Goal: Task Accomplishment & Management: Manage account settings

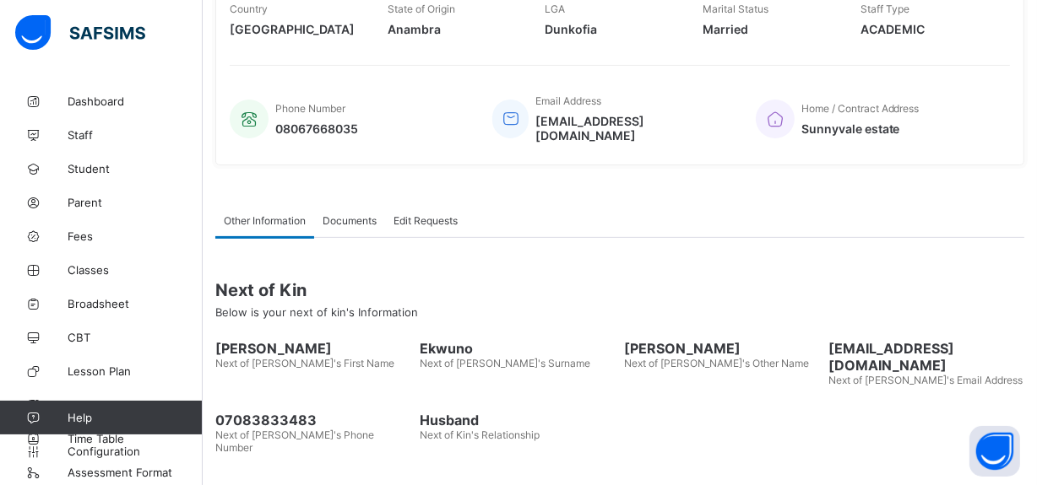
scroll to position [385, 0]
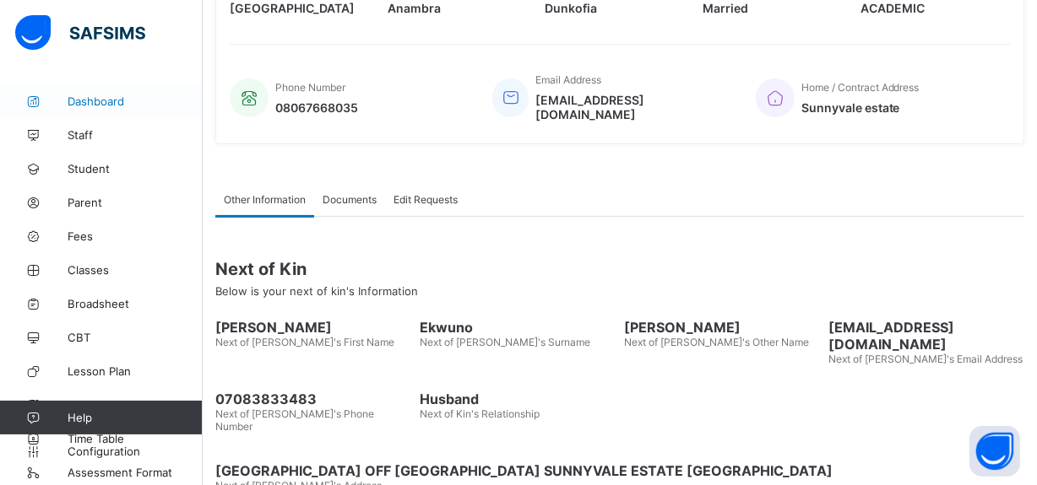
click at [92, 100] on span "Dashboard" at bounding box center [135, 102] width 135 height 14
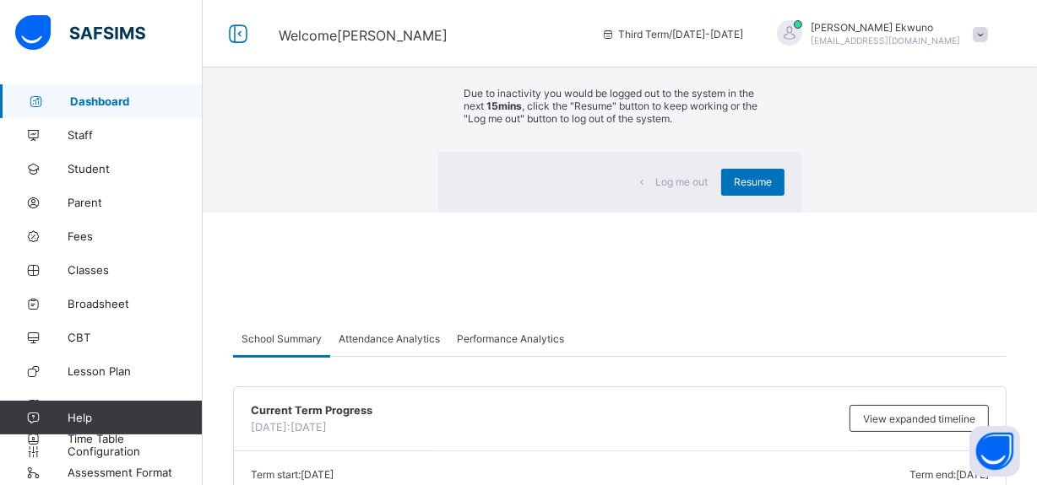
click at [768, 46] on div "×" at bounding box center [776, 31] width 16 height 29
click at [721, 196] on div "Resume" at bounding box center [752, 182] width 63 height 27
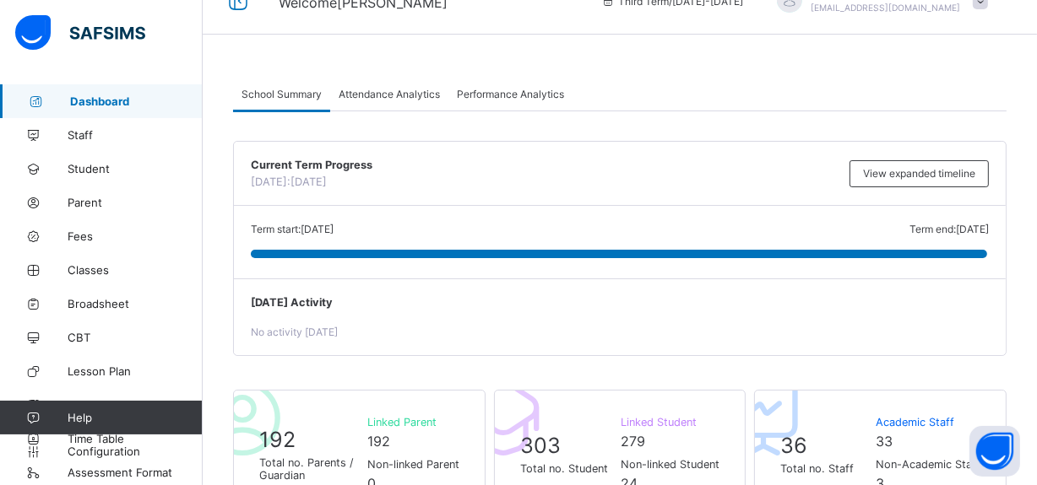
scroll to position [41, 0]
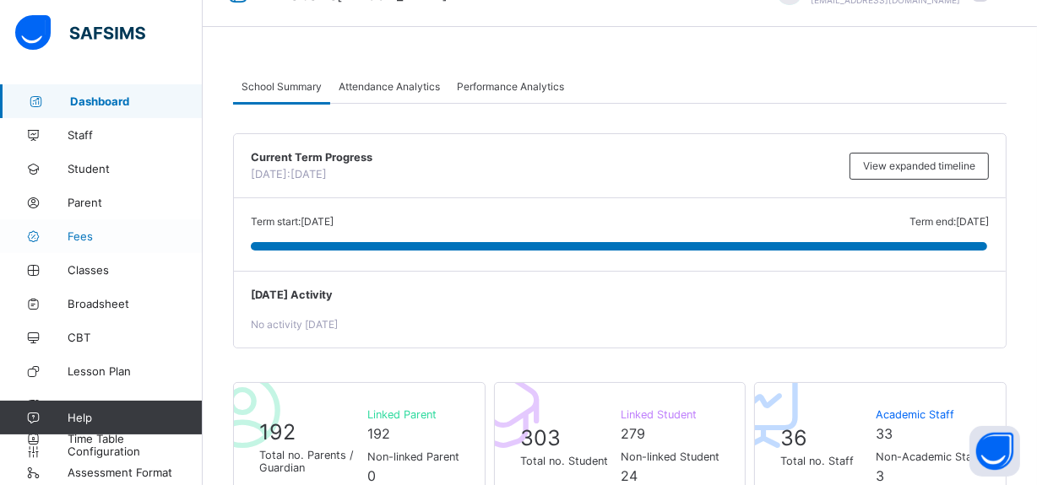
click at [79, 236] on span "Fees" at bounding box center [135, 237] width 135 height 14
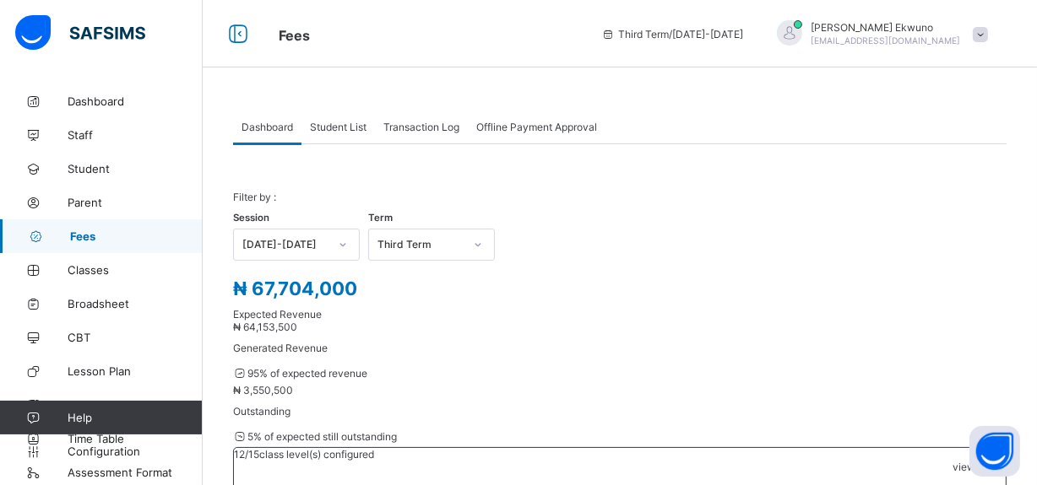
click at [349, 118] on div "Student List" at bounding box center [337, 127] width 73 height 34
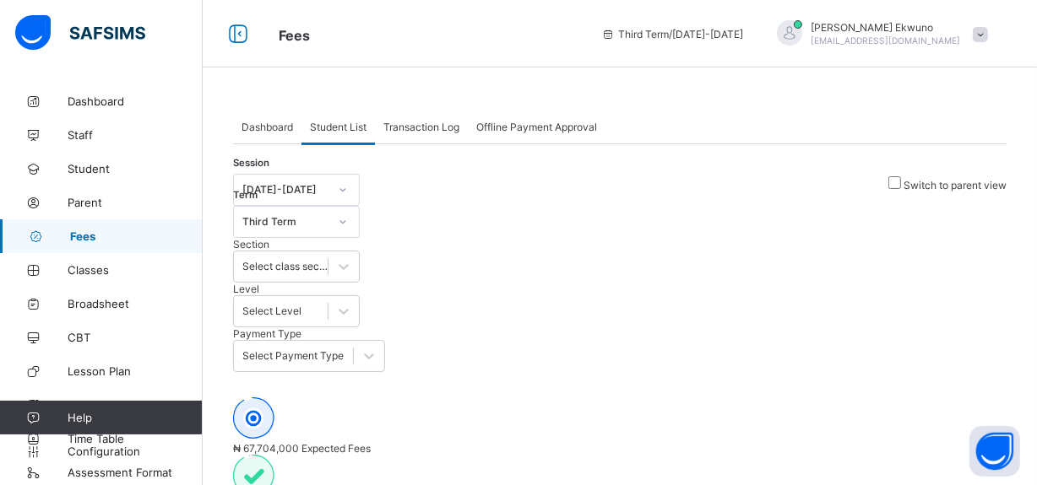
click at [426, 130] on span "Transaction Log" at bounding box center [421, 127] width 76 height 13
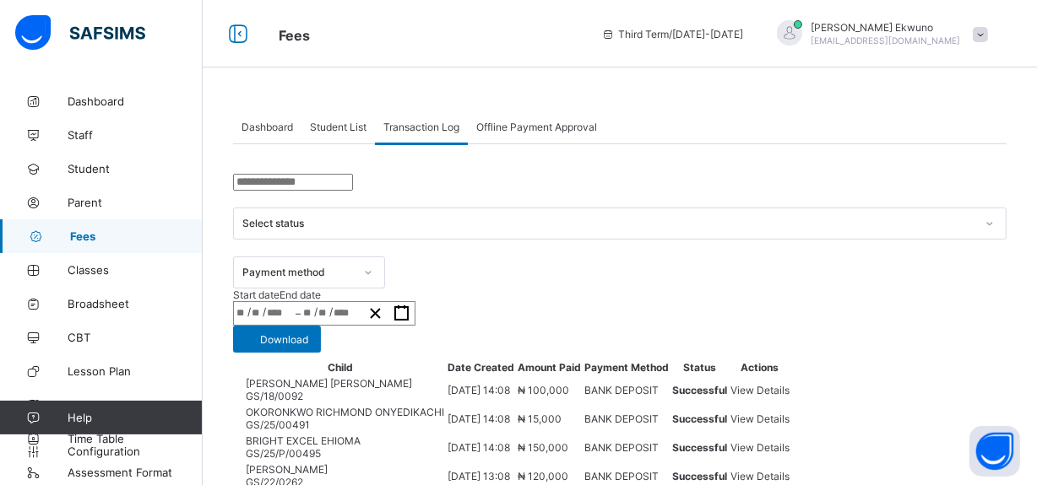
click at [533, 127] on span "Offline Payment Approval" at bounding box center [536, 127] width 121 height 13
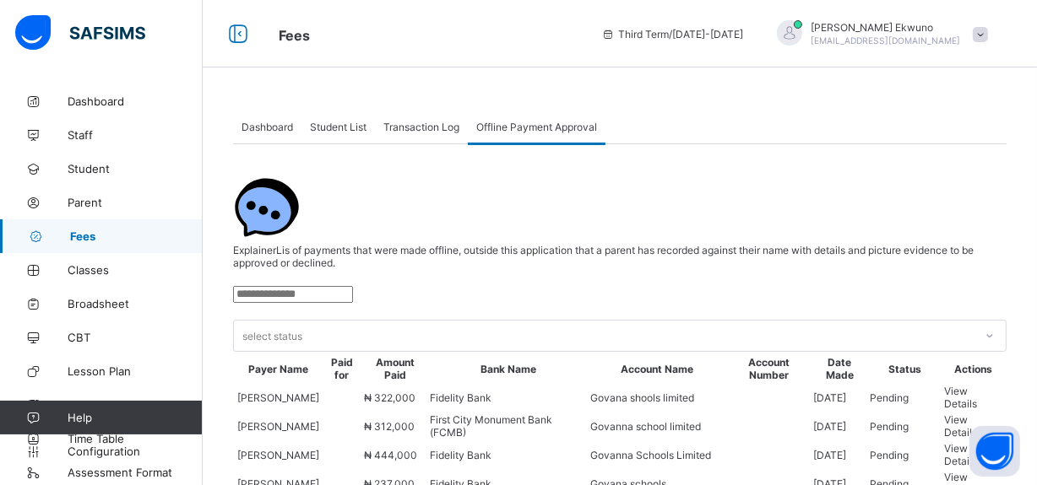
click at [414, 128] on span "Transaction Log" at bounding box center [421, 127] width 76 height 13
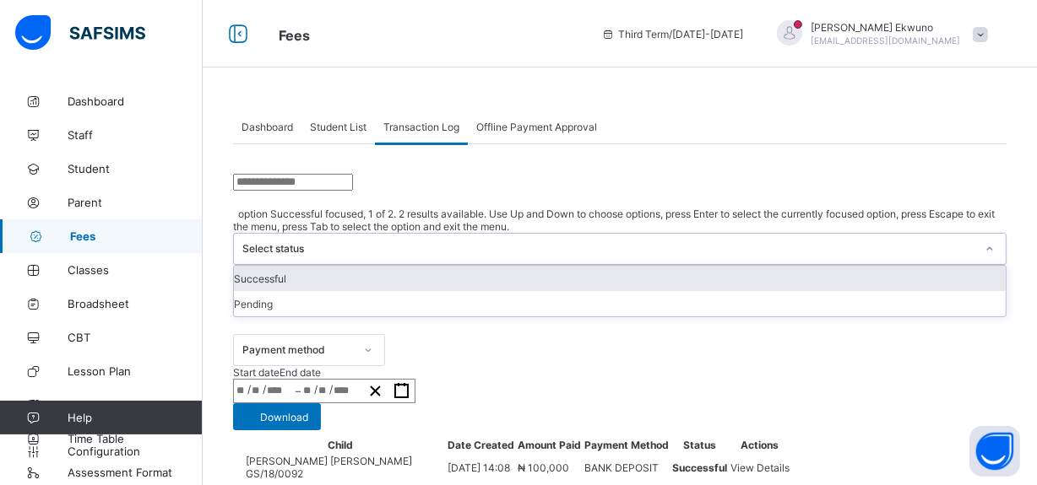
click at [377, 243] on div "Select status" at bounding box center [608, 249] width 733 height 13
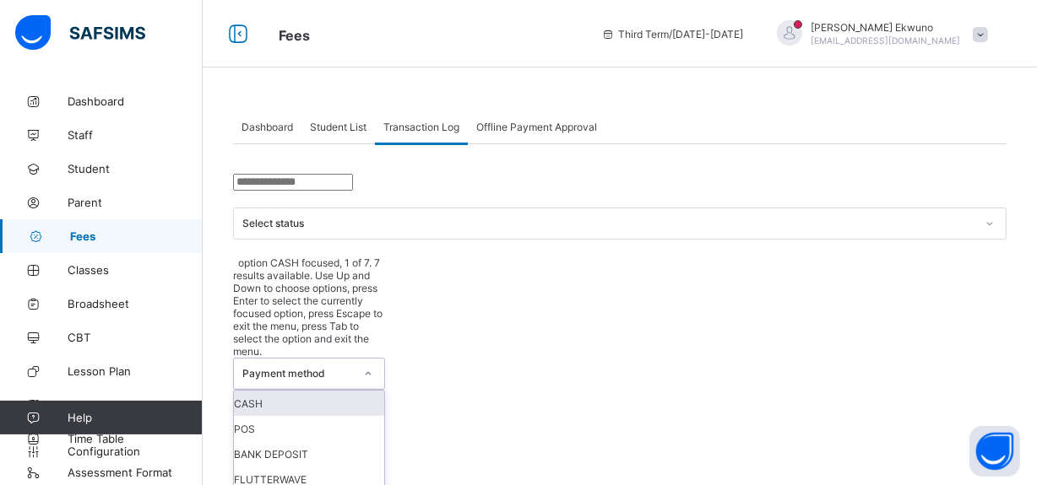
click at [354, 368] on div "Payment method" at bounding box center [297, 374] width 111 height 13
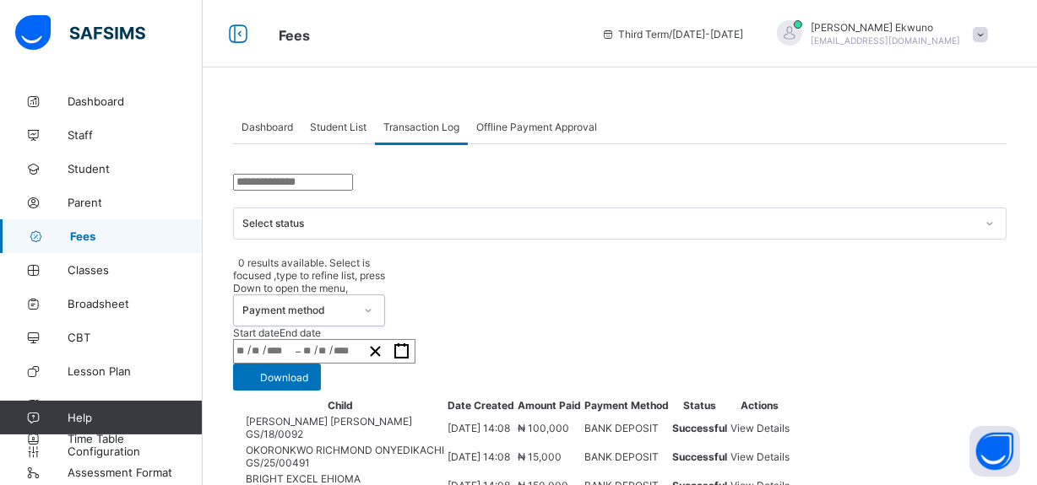
click at [354, 305] on div "Payment method" at bounding box center [297, 311] width 111 height 13
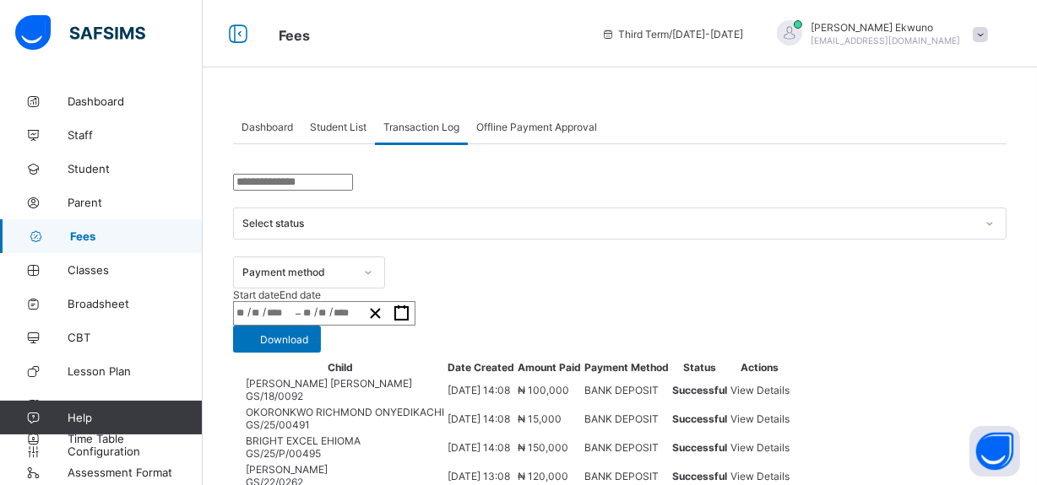
click at [337, 126] on span "Student List" at bounding box center [338, 127] width 57 height 13
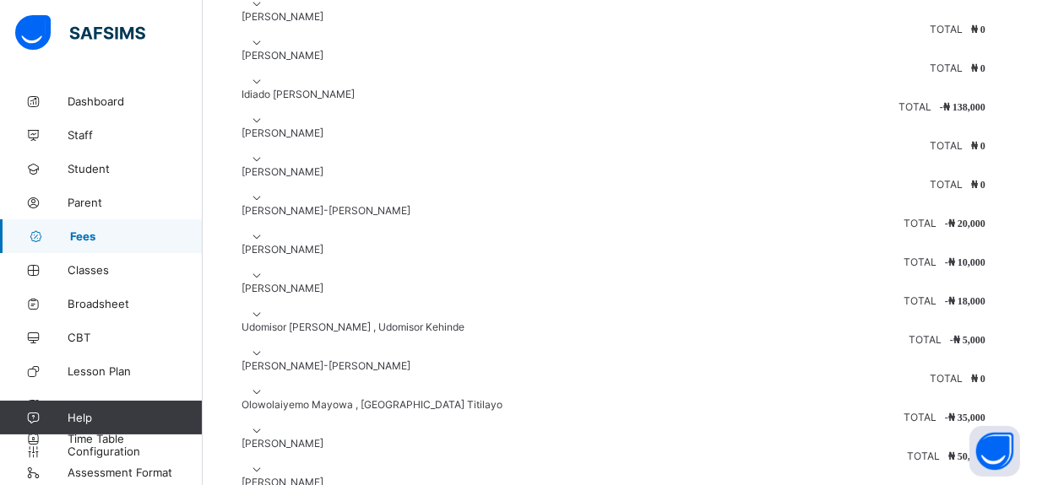
scroll to position [1509, 0]
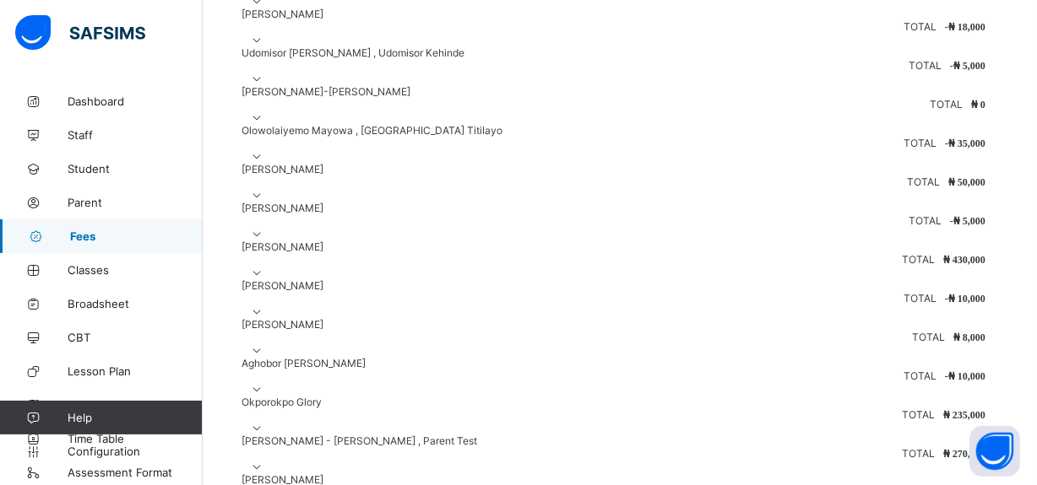
scroll to position [1692, 0]
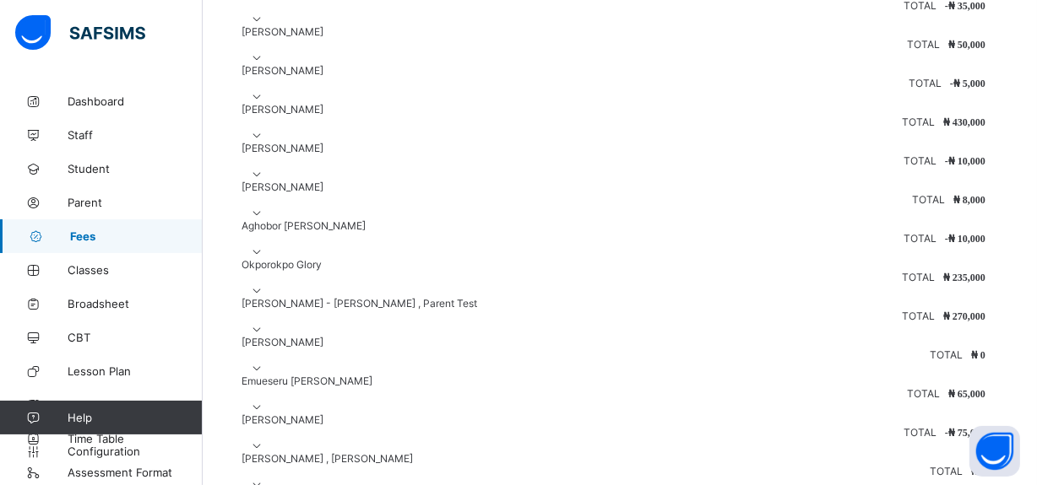
scroll to position [1829, 0]
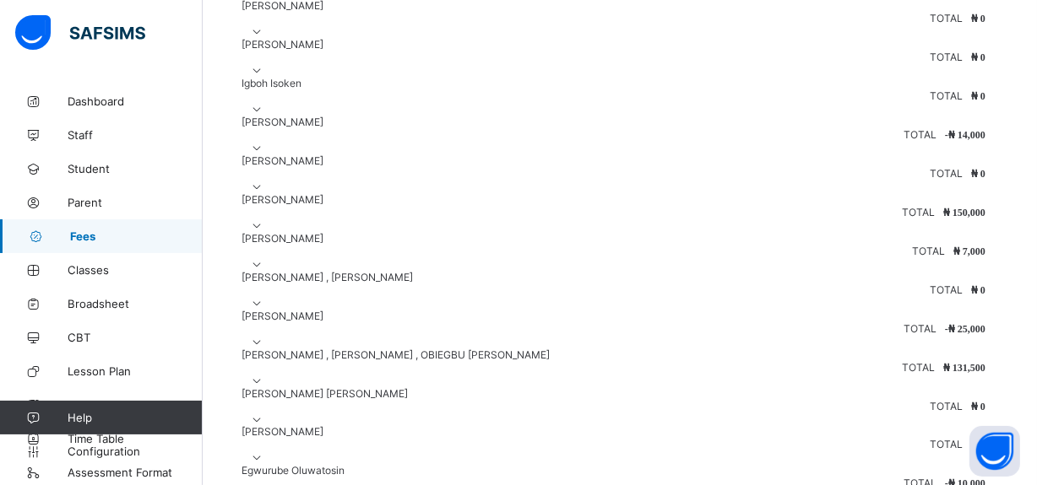
scroll to position [2454, 0]
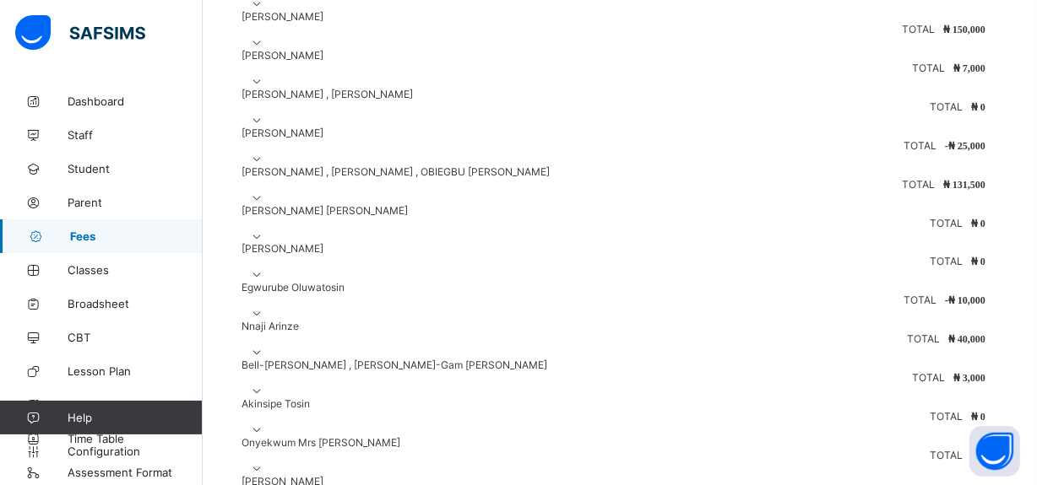
scroll to position [2667, 0]
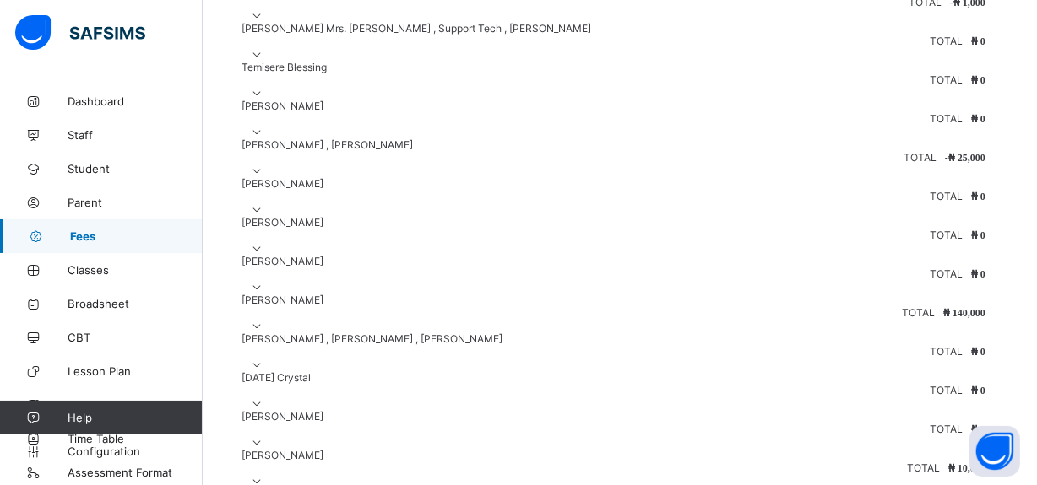
scroll to position [3596, 0]
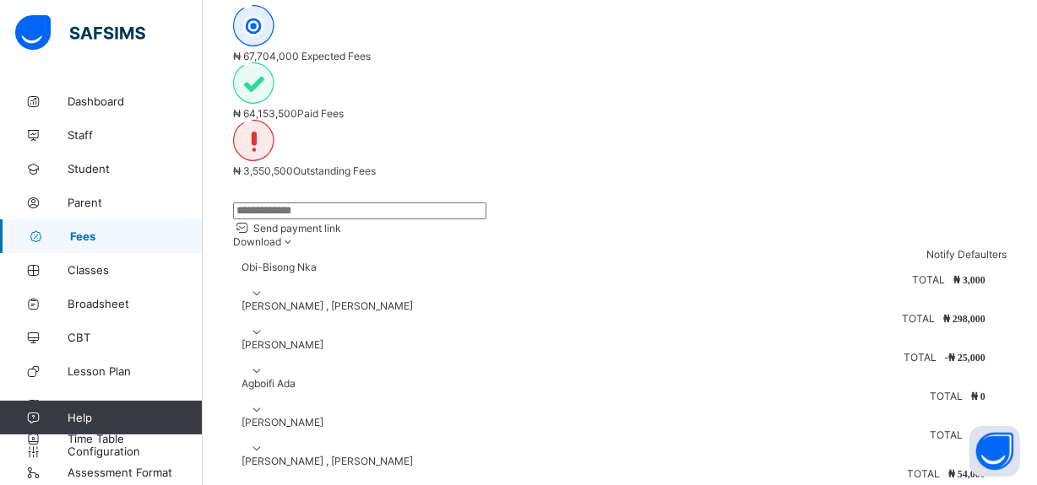
scroll to position [273, 0]
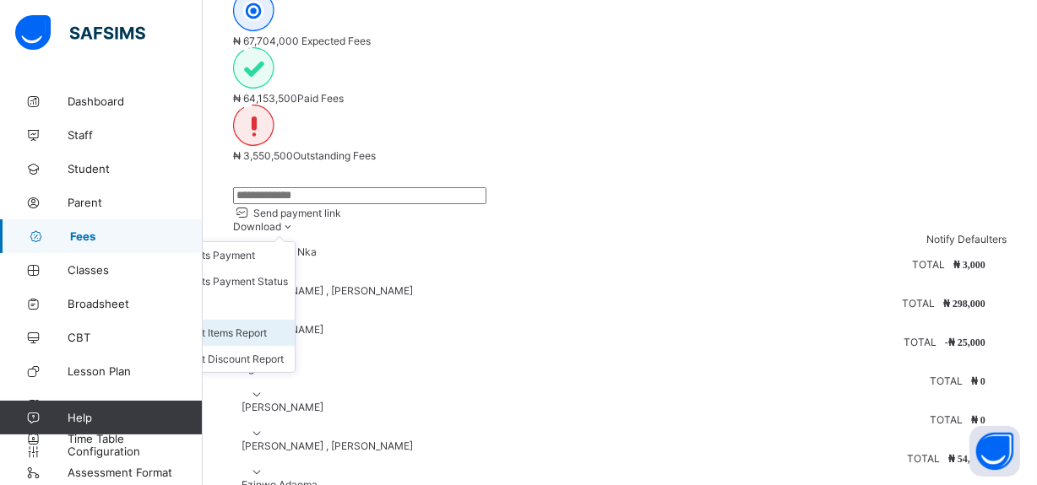
click at [295, 320] on li "Student Items Report" at bounding box center [227, 333] width 133 height 26
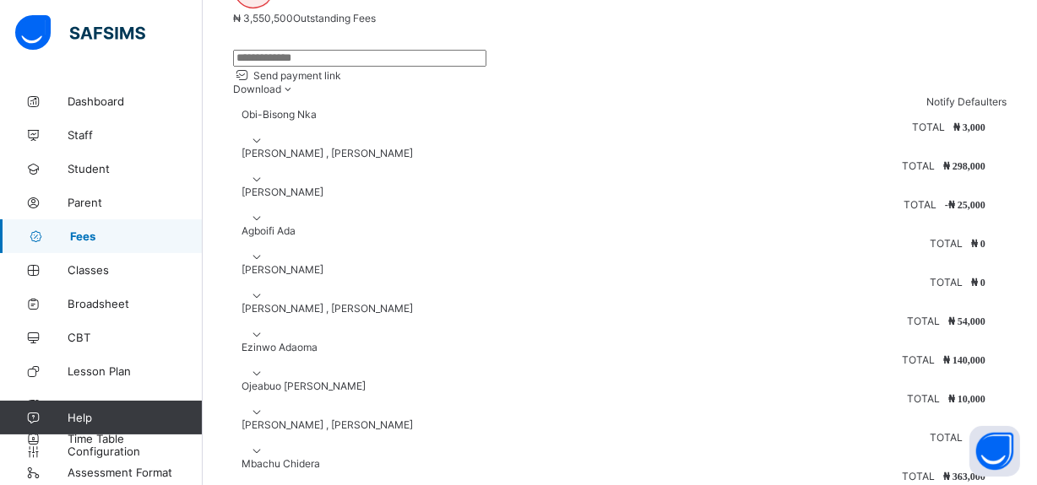
scroll to position [456, 0]
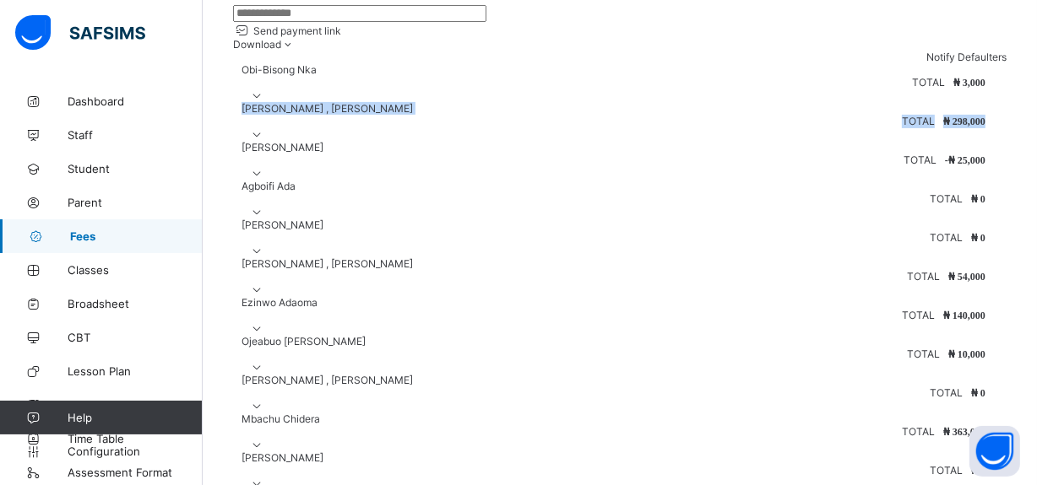
drag, startPoint x: 944, startPoint y: 97, endPoint x: 293, endPoint y: 94, distance: 650.8
click at [293, 102] on div "[PERSON_NAME] , [PERSON_NAME] TOTAL ₦ 298,000" at bounding box center [619, 121] width 773 height 39
click at [329, 102] on div "[PERSON_NAME] , [PERSON_NAME]" at bounding box center [323, 108] width 180 height 13
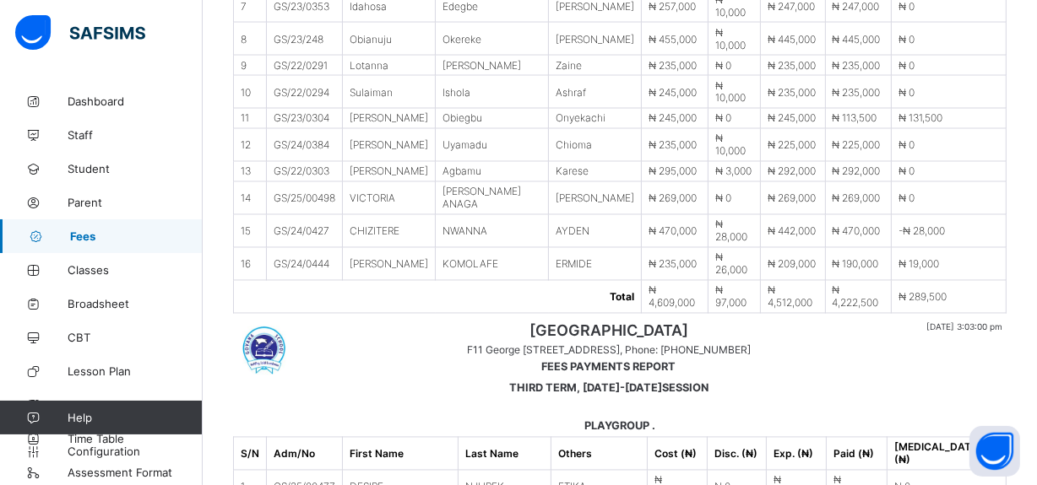
scroll to position [8605, 0]
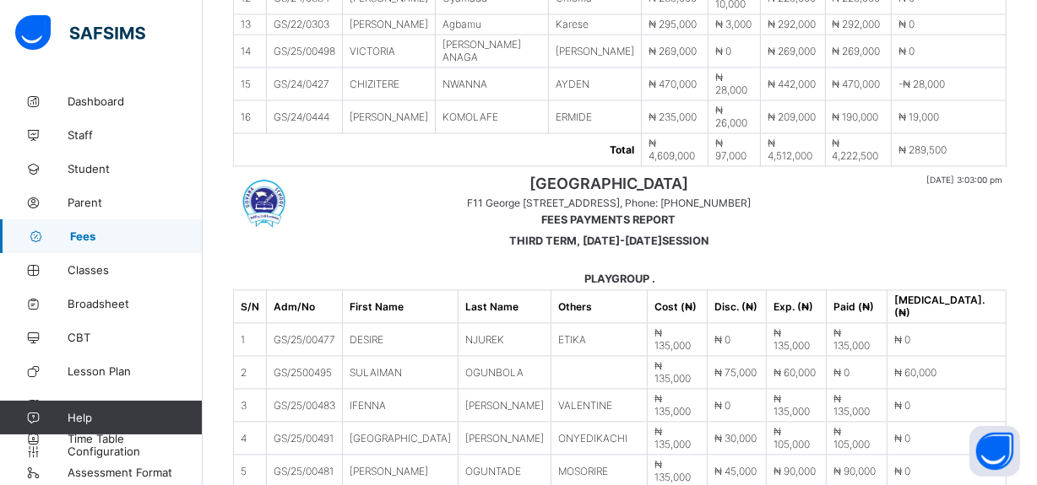
drag, startPoint x: 298, startPoint y: 87, endPoint x: 974, endPoint y: 420, distance: 753.9
copy div "Loremips Dolors , Ametcons Adipiscin ELITS ₦ 802,368 Doeiusm Tempo INCID -₦ 47,…"
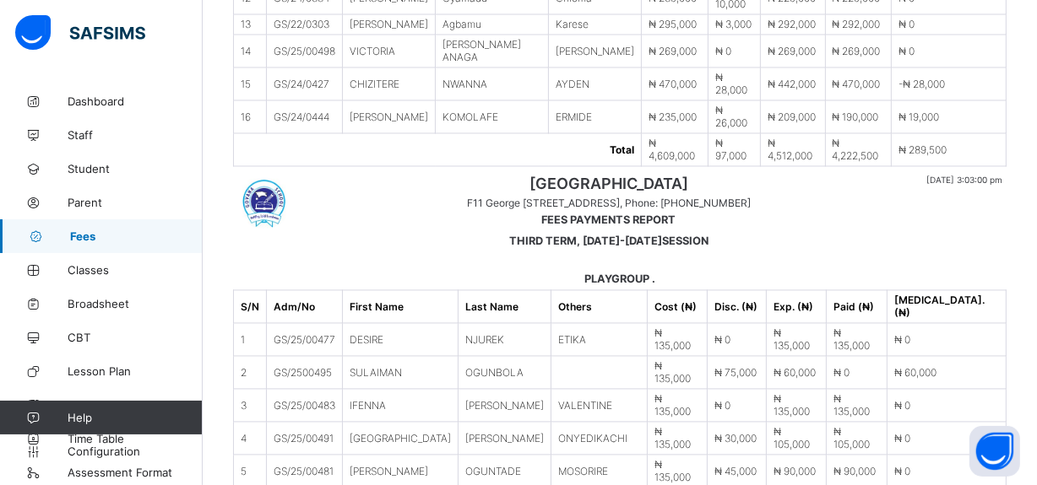
drag, startPoint x: 280, startPoint y: 163, endPoint x: 954, endPoint y: 296, distance: 686.7
copy div "Lor-Ipsumd Sit AMETC ₦ 3,293 Adipisci Elitse , Doeiusmo Temporinc UTLAB ₦ 091,6…"
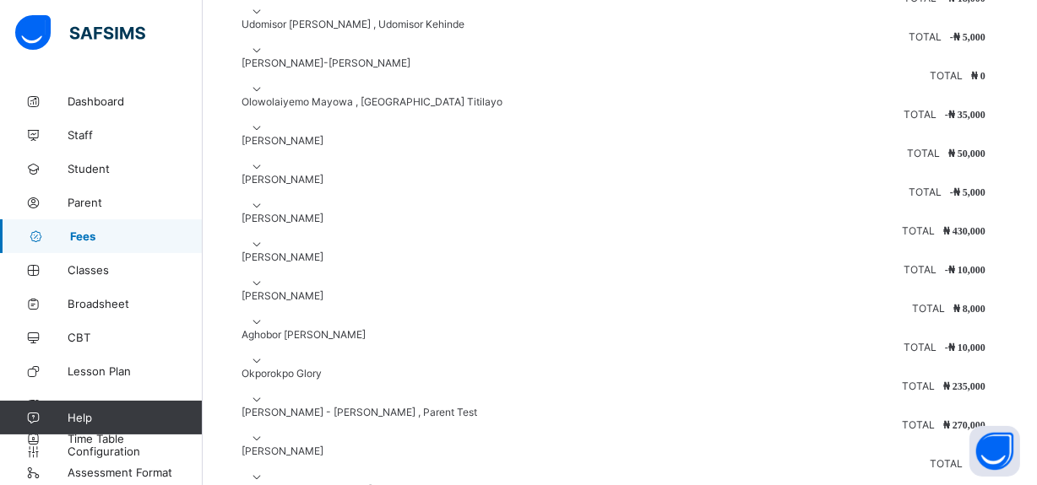
scroll to position [1736, 0]
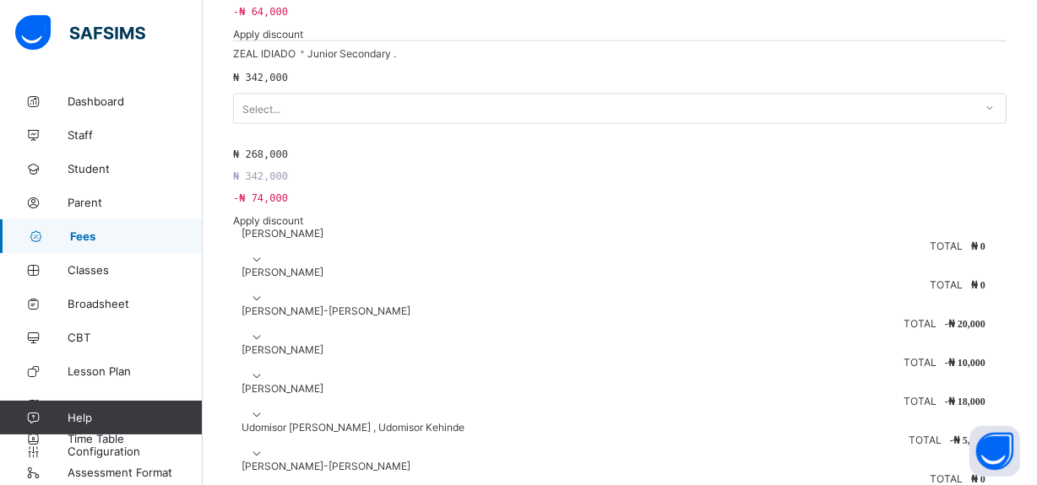
scroll to position [1860, 0]
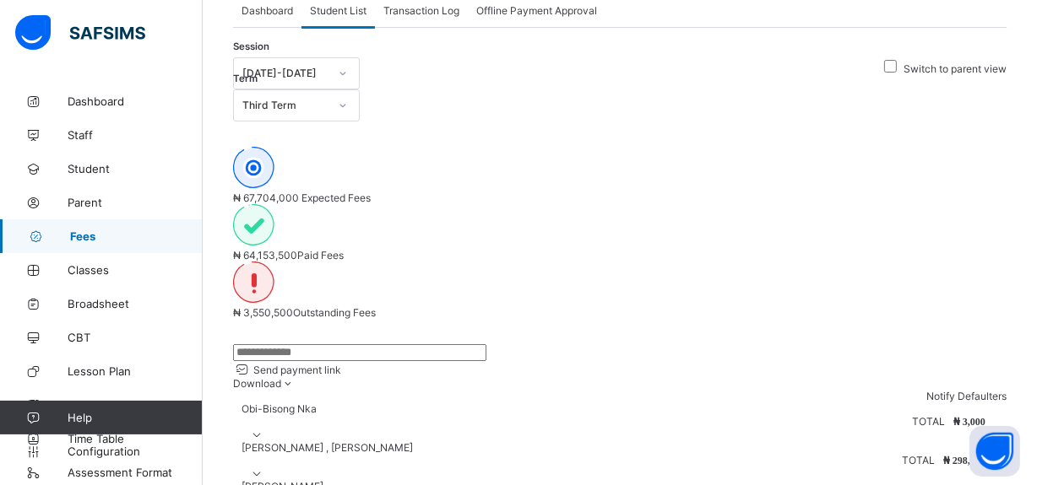
scroll to position [0, 0]
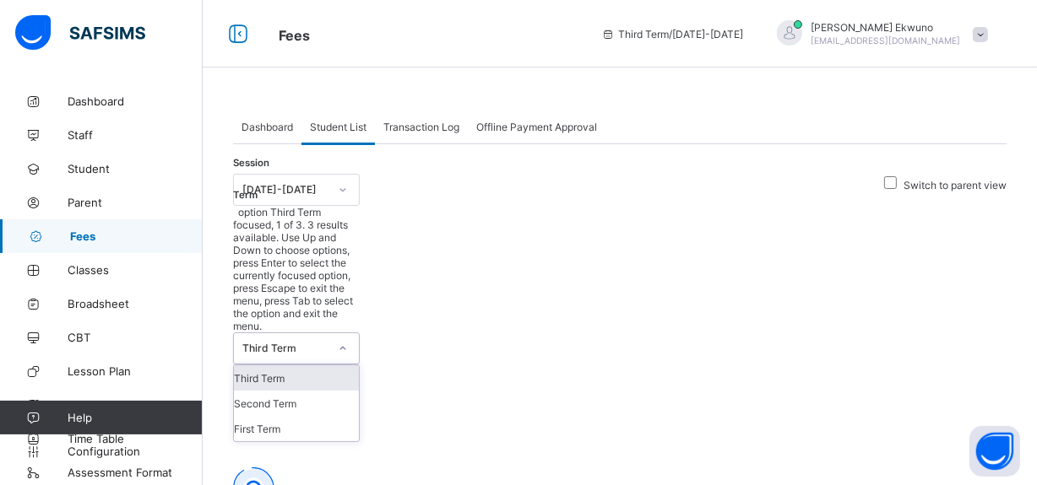
click at [348, 340] on icon at bounding box center [343, 348] width 10 height 17
click at [359, 391] on div "Second Term" at bounding box center [296, 403] width 125 height 25
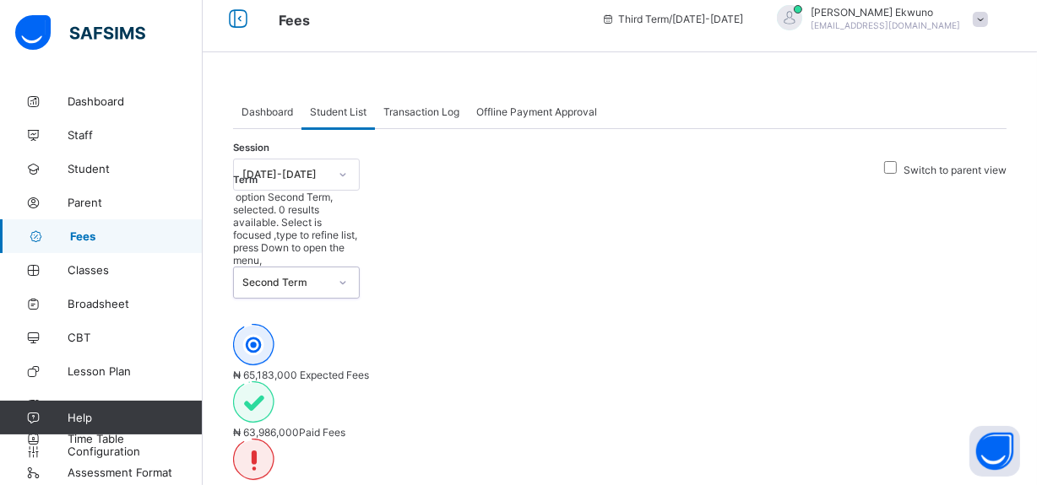
scroll to position [30, 0]
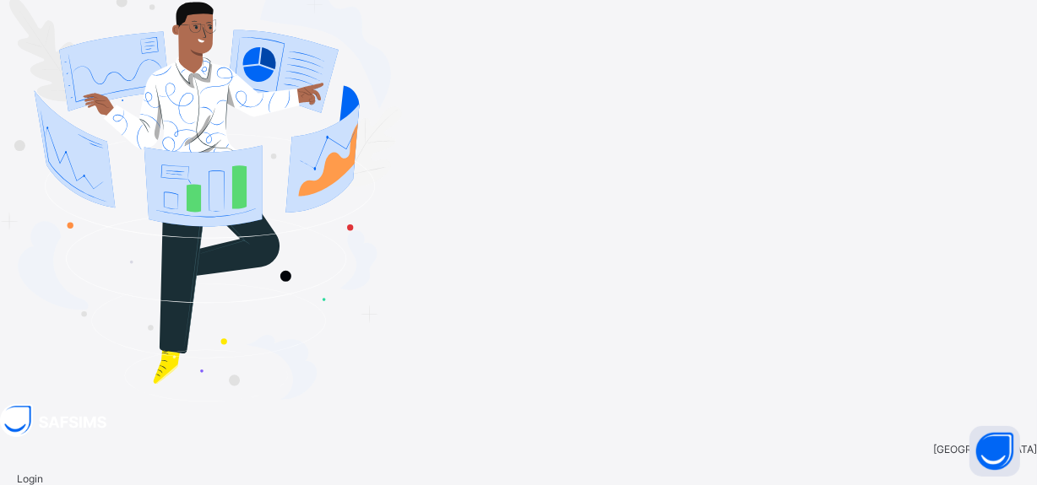
scroll to position [3, 0]
